Goal: Use online tool/utility: Utilize a website feature to perform a specific function

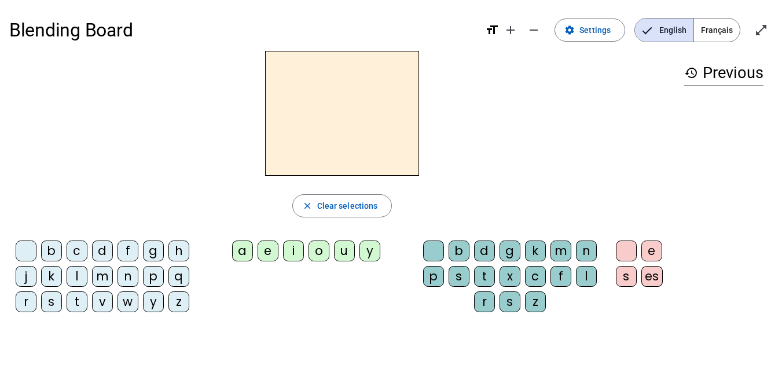
click at [715, 26] on span "Français" at bounding box center [717, 30] width 46 height 23
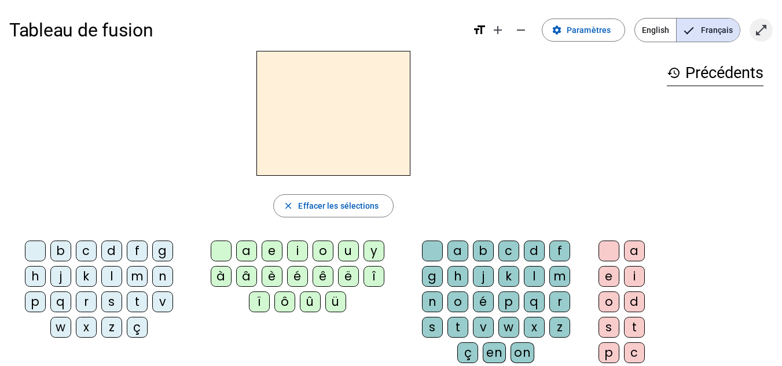
click at [760, 29] on mat-icon "open_in_full" at bounding box center [761, 30] width 14 height 14
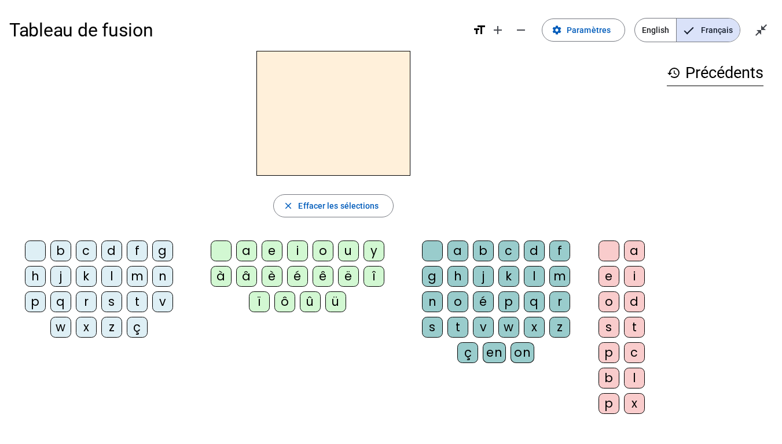
click at [109, 276] on div "l" at bounding box center [111, 276] width 21 height 21
click at [240, 249] on div "a" at bounding box center [246, 251] width 21 height 21
click at [486, 325] on div "v" at bounding box center [483, 327] width 21 height 21
click at [608, 274] on div "e" at bounding box center [608, 276] width 21 height 21
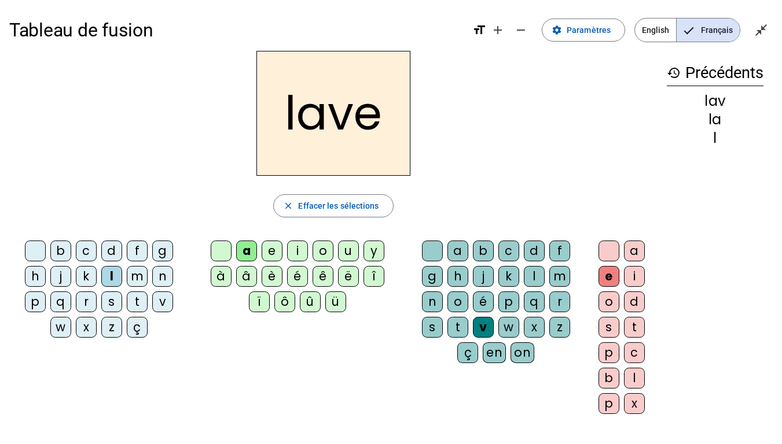
click at [161, 253] on div "g" at bounding box center [162, 251] width 21 height 21
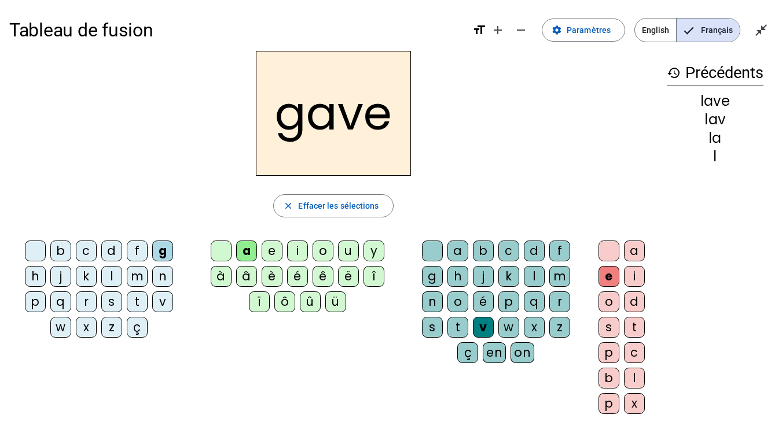
click at [28, 300] on div "p" at bounding box center [35, 302] width 21 height 21
click at [87, 299] on div "r" at bounding box center [86, 302] width 21 height 21
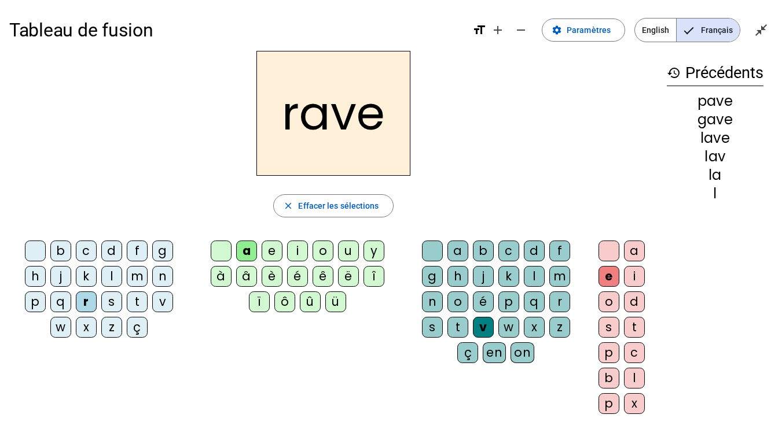
click at [436, 325] on div "s" at bounding box center [432, 327] width 21 height 21
click at [84, 252] on div "c" at bounding box center [86, 251] width 21 height 21
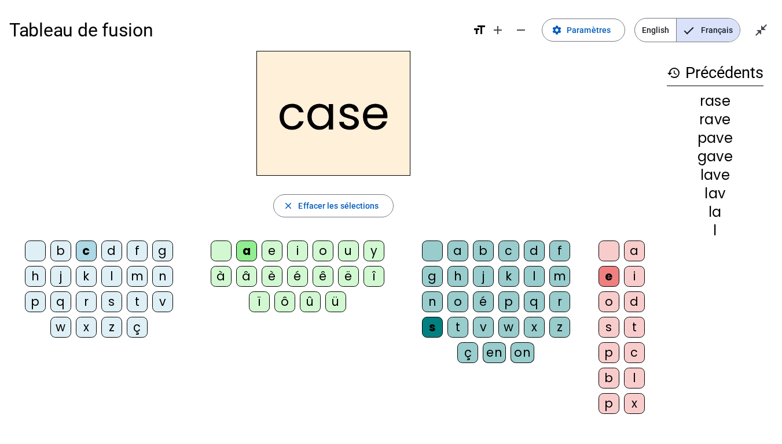
click at [483, 324] on div "v" at bounding box center [483, 327] width 21 height 21
click at [435, 325] on div "s" at bounding box center [432, 327] width 21 height 21
click at [160, 305] on div "v" at bounding box center [162, 302] width 21 height 21
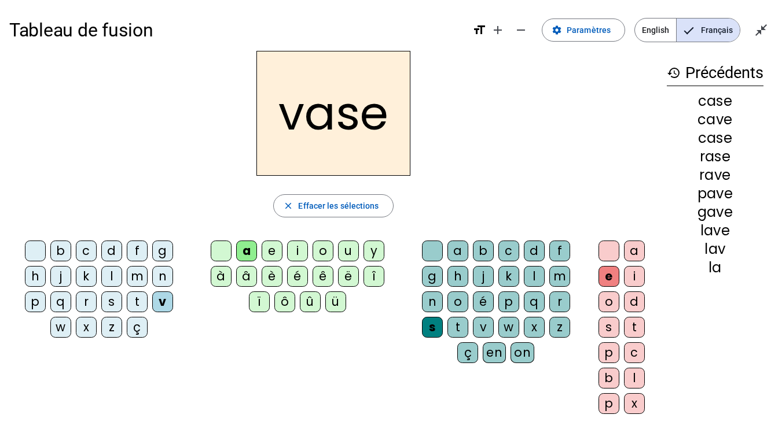
click at [67, 247] on div "b" at bounding box center [60, 251] width 21 height 21
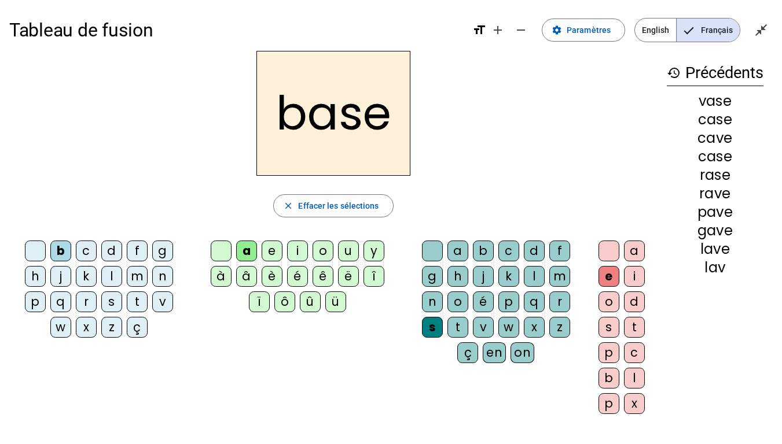
click at [295, 246] on div "i" at bounding box center [297, 251] width 21 height 21
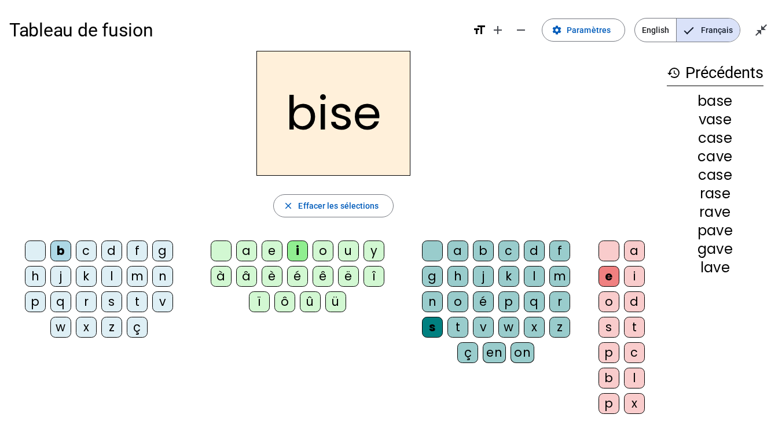
click at [351, 252] on div "u" at bounding box center [348, 251] width 21 height 21
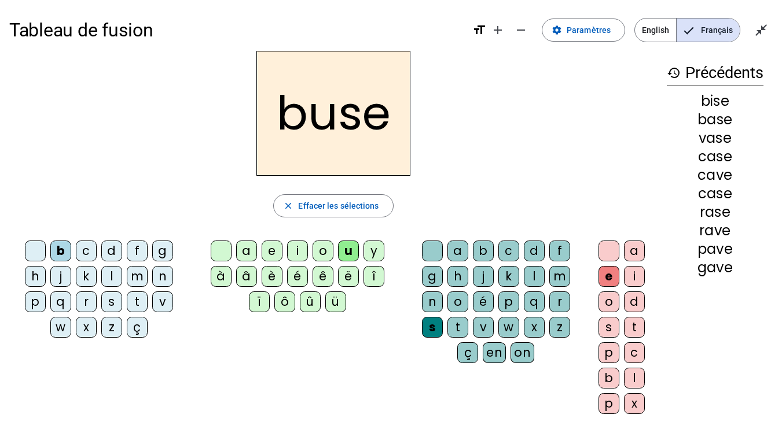
click at [84, 301] on div "r" at bounding box center [86, 302] width 21 height 21
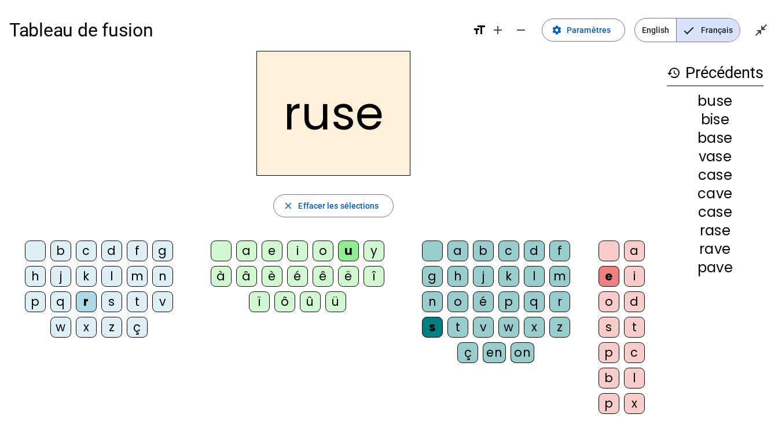
click at [132, 275] on div "m" at bounding box center [137, 276] width 21 height 21
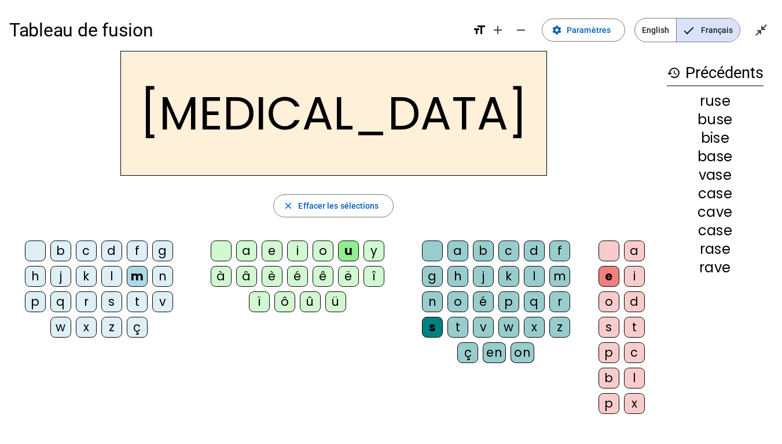
click at [301, 247] on div "i" at bounding box center [297, 251] width 21 height 21
